Goal: Information Seeking & Learning: Learn about a topic

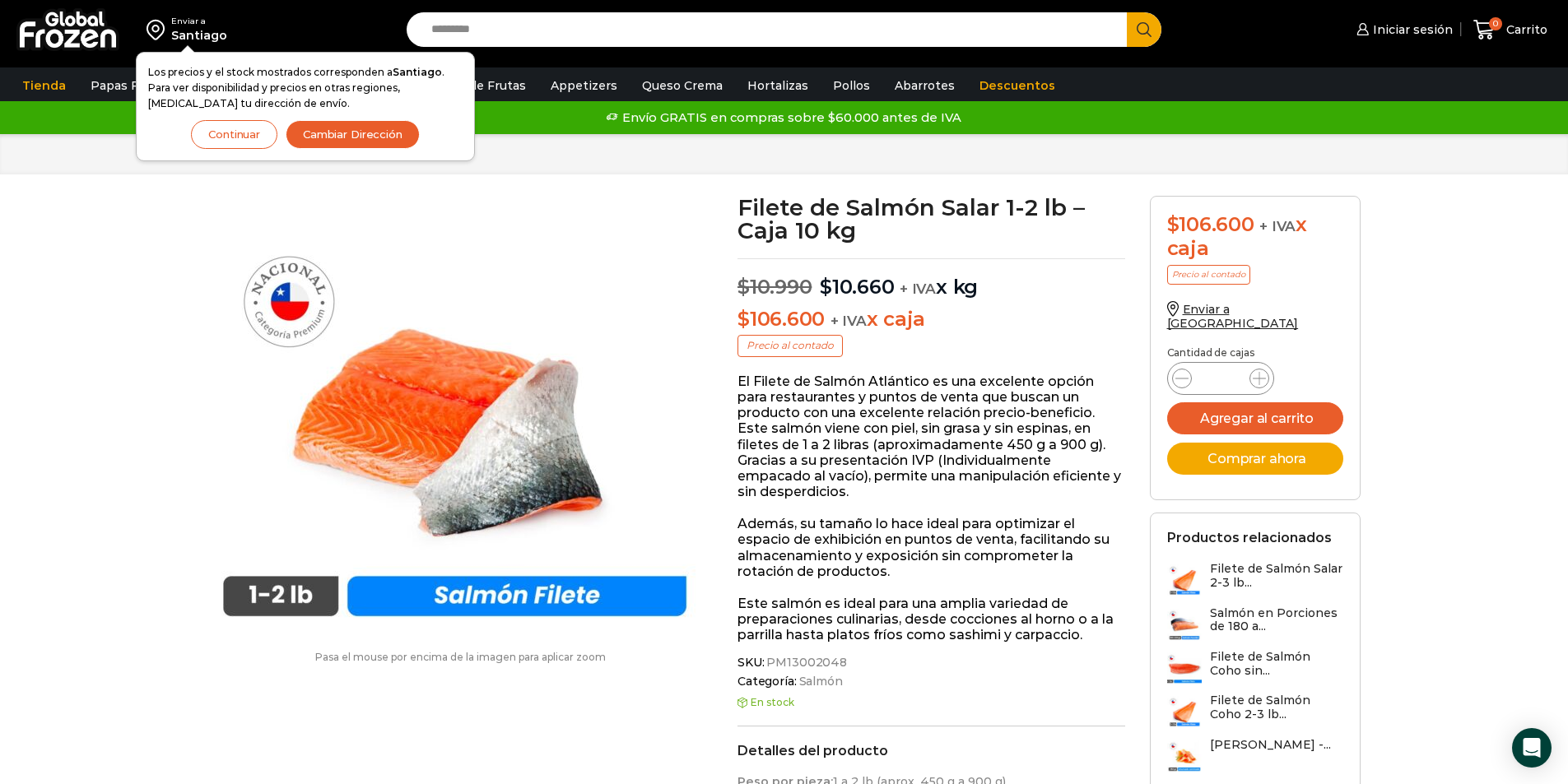
click at [262, 137] on button "Continuar" at bounding box center [233, 134] width 86 height 28
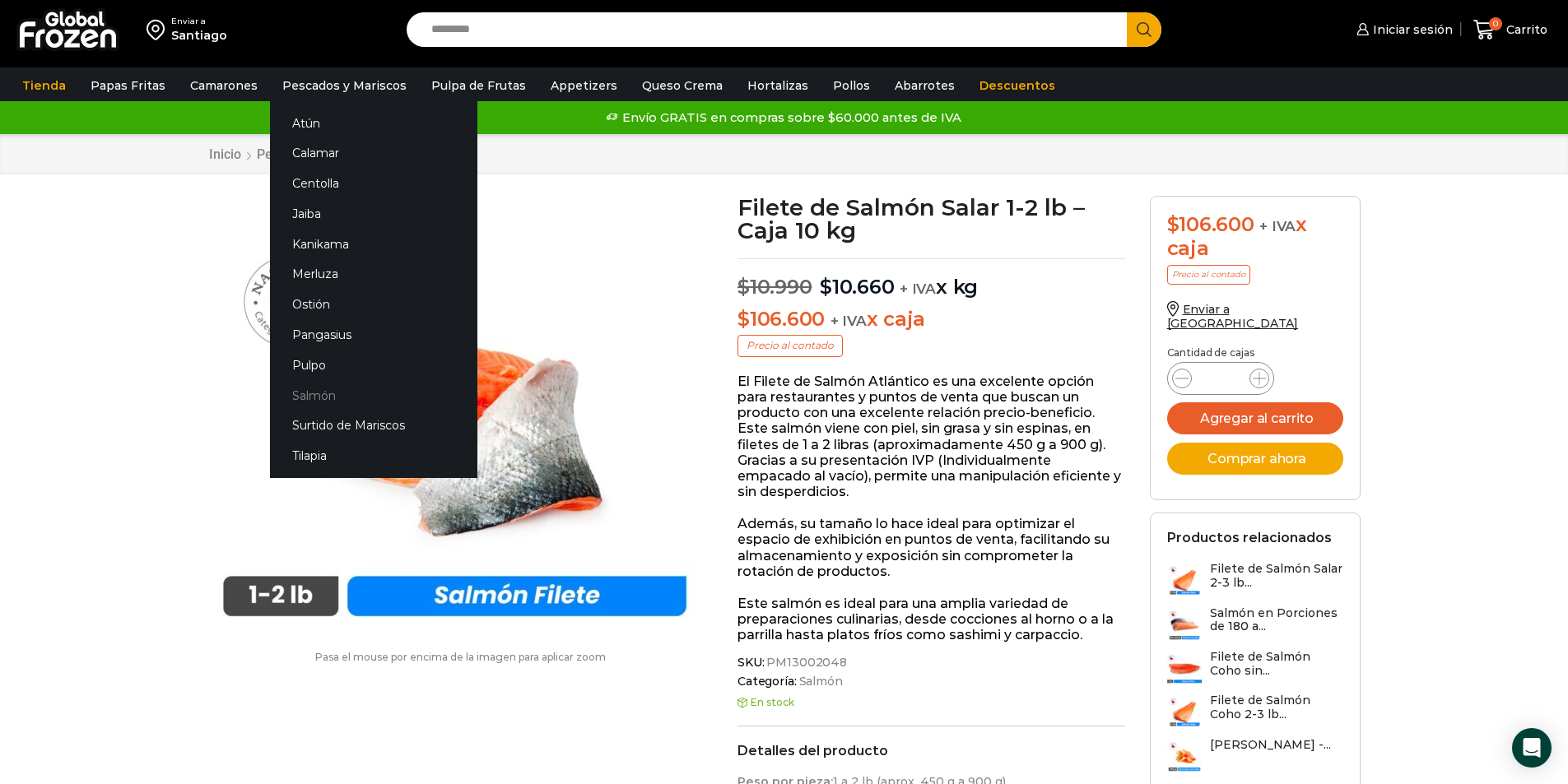
click at [313, 402] on link "Salmón" at bounding box center [374, 395] width 208 height 30
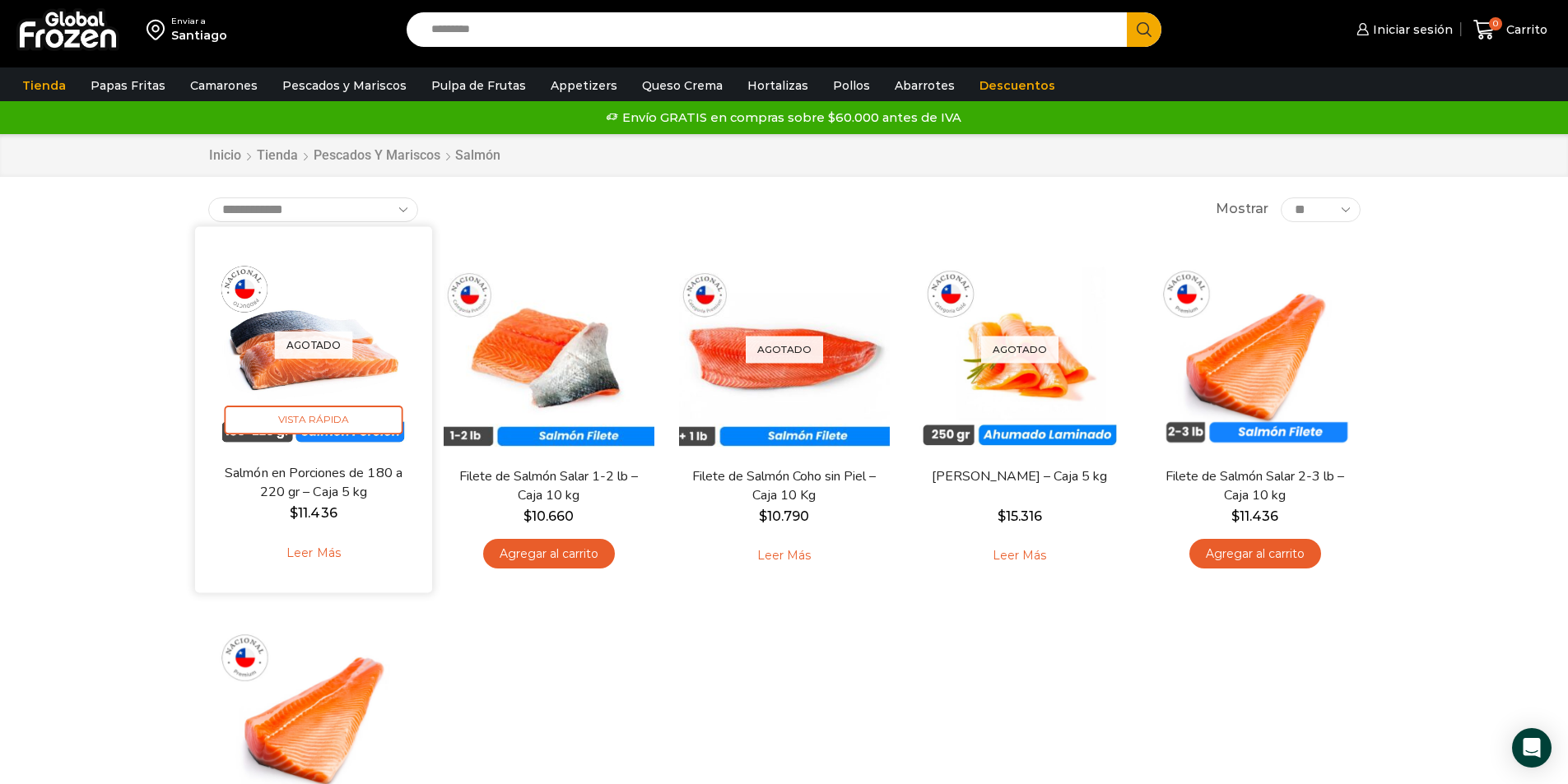
click at [311, 499] on link "Salmón en Porciones de 180 a 220 gr – Caja 5 kg" at bounding box center [312, 482] width 191 height 39
